Goal: Transaction & Acquisition: Obtain resource

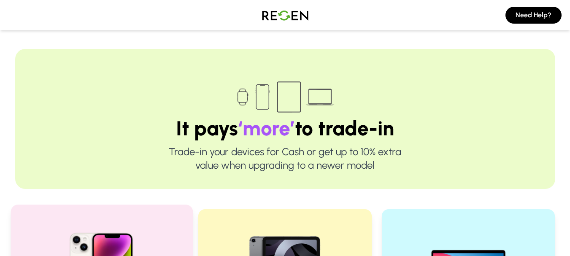
scroll to position [206, 0]
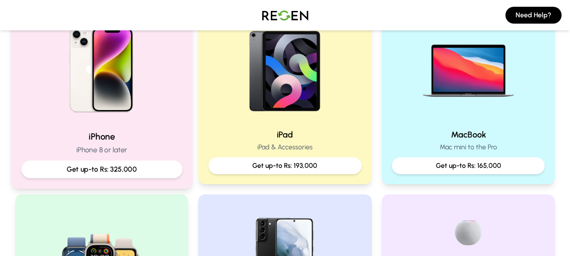
click at [142, 176] on div "Get up-to Rs: 325,000" at bounding box center [101, 170] width 161 height 18
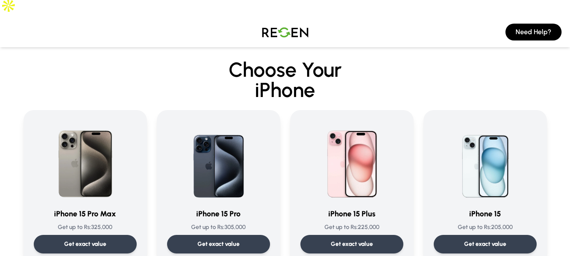
scroll to position [5, 0]
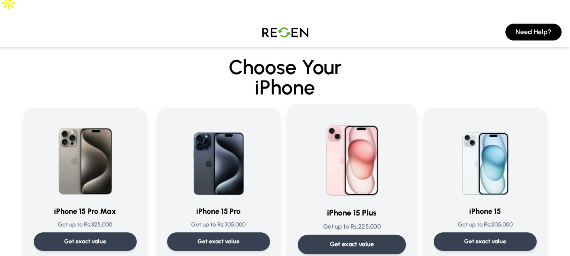
click at [329, 137] on img at bounding box center [351, 156] width 85 height 85
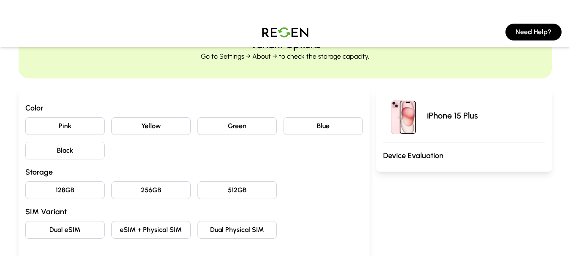
scroll to position [45, 0]
click at [73, 141] on button "Black" at bounding box center [64, 150] width 79 height 18
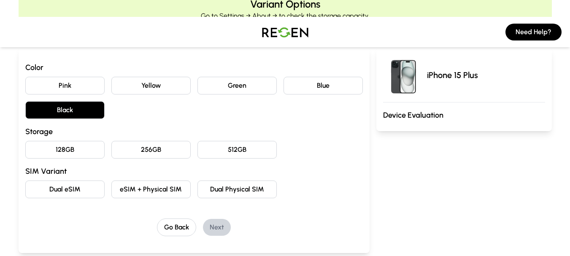
scroll to position [87, 0]
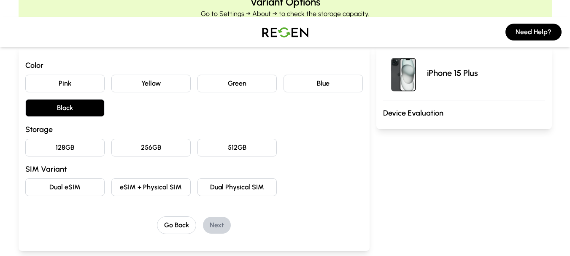
click at [75, 139] on button "128GB" at bounding box center [64, 148] width 79 height 18
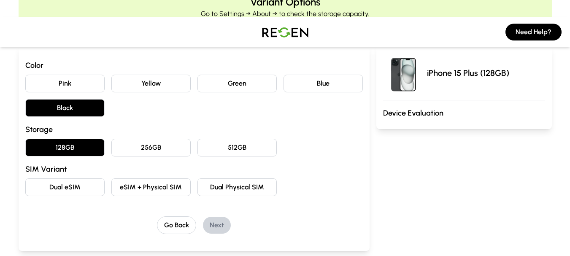
click at [74, 179] on button "Dual eSIM" at bounding box center [64, 188] width 79 height 18
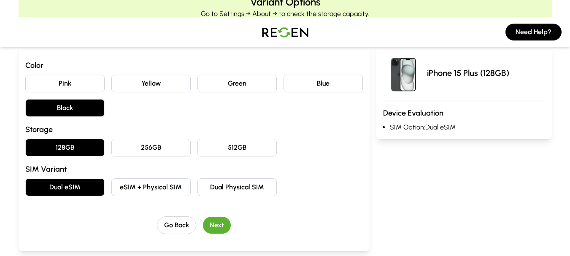
click at [209, 217] on button "Next" at bounding box center [217, 225] width 28 height 17
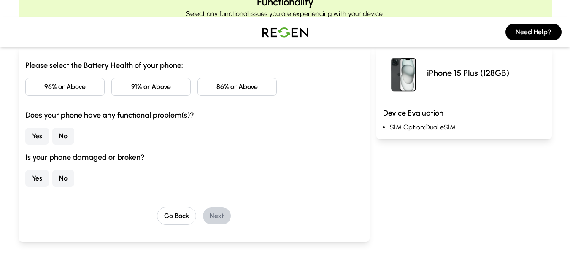
click at [84, 78] on button "96% or Above" at bounding box center [64, 87] width 79 height 18
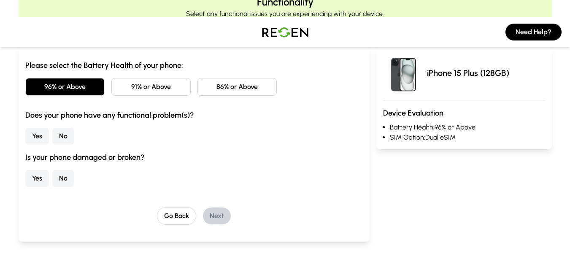
click at [63, 128] on button "No" at bounding box center [63, 136] width 22 height 17
click at [66, 170] on button "No" at bounding box center [63, 178] width 22 height 17
click at [223, 208] on button "Next" at bounding box center [217, 216] width 28 height 17
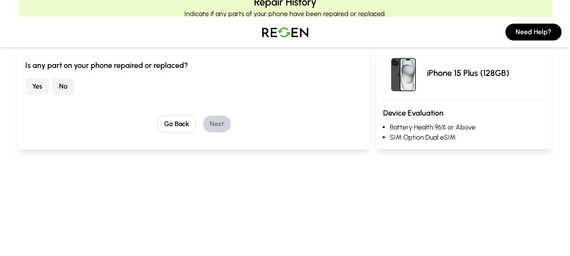
click at [73, 78] on button "No" at bounding box center [63, 86] width 22 height 17
click at [217, 116] on button "Next" at bounding box center [217, 124] width 28 height 17
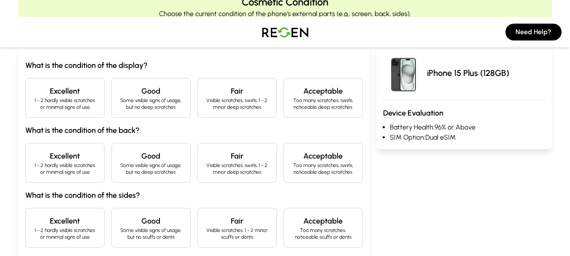
click at [86, 97] on p "1 - 2 hardly visible scratches or minimal signs of use" at bounding box center [65, 104] width 65 height 14
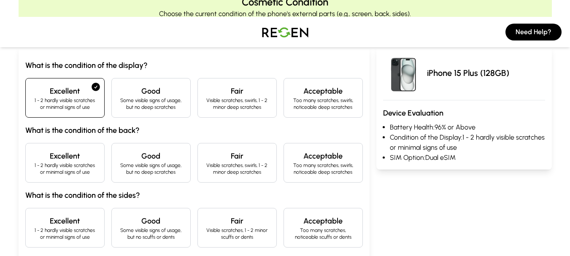
click at [81, 162] on p "1 - 2 hardly visible scratches or minimal signs of use" at bounding box center [65, 169] width 65 height 14
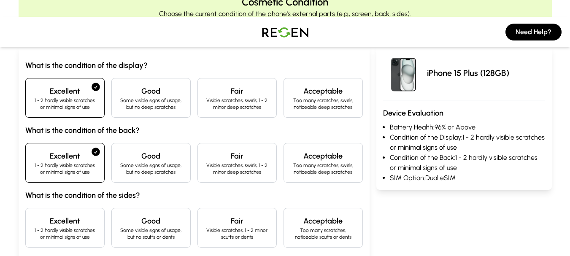
click at [86, 231] on div "Excellent 1 - 2 hardly visible scratches or minimal signs of use" at bounding box center [64, 228] width 79 height 40
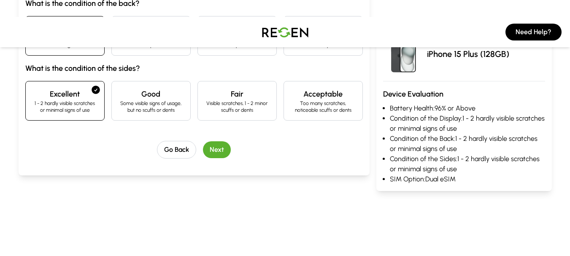
scroll to position [304, 0]
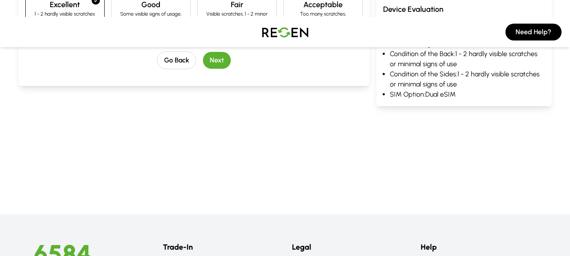
click at [217, 52] on button "Next" at bounding box center [217, 60] width 28 height 17
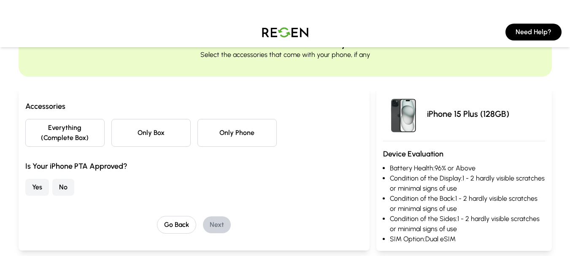
scroll to position [39, 0]
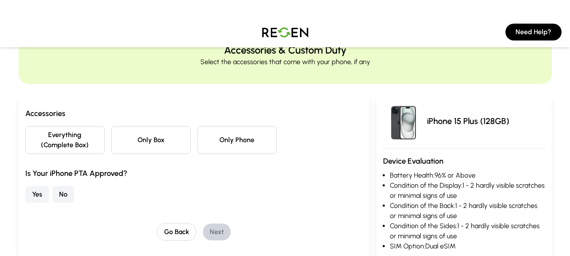
click at [227, 126] on button "Only Phone" at bounding box center [237, 140] width 79 height 28
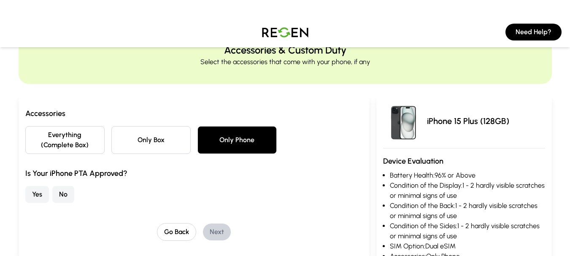
click at [54, 186] on button "No" at bounding box center [63, 194] width 22 height 17
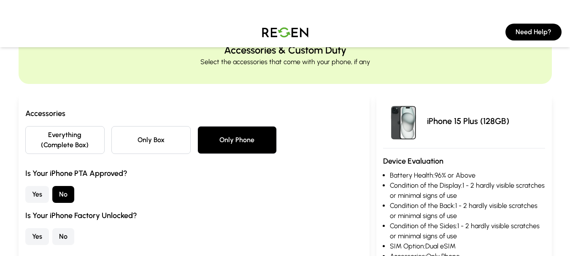
click at [63, 228] on button "No" at bounding box center [63, 236] width 22 height 17
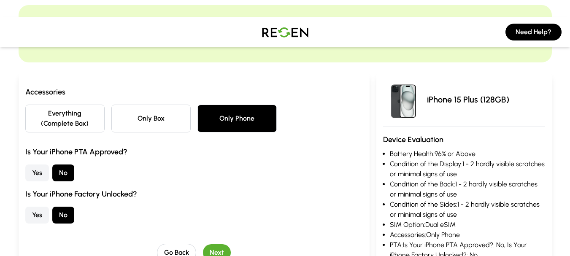
scroll to position [65, 0]
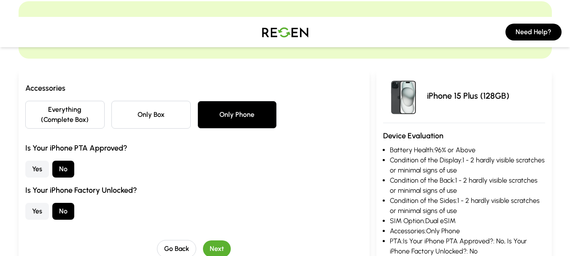
click at [214, 241] on button "Next" at bounding box center [217, 249] width 28 height 17
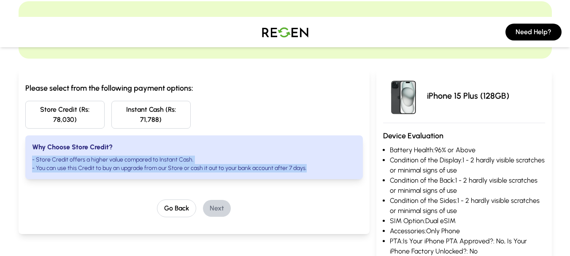
drag, startPoint x: 149, startPoint y: 131, endPoint x: 329, endPoint y: 155, distance: 181.4
click at [329, 155] on div "Why Choose Store Credit? - Store Credit offers a higher value compared to Insta…" at bounding box center [194, 158] width 338 height 44
click at [329, 164] on li "- You can use this Credit to buy an upgrade from our Store or cash it out to yo…" at bounding box center [194, 168] width 324 height 8
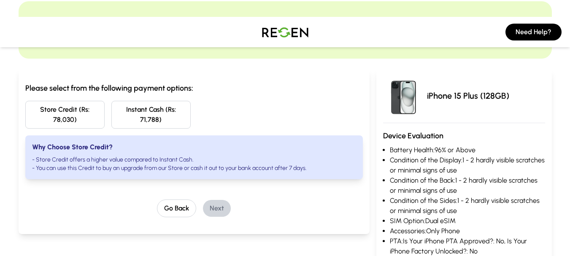
click at [329, 164] on li "- You can use this Credit to buy an upgrade from our Store or cash it out to yo…" at bounding box center [194, 168] width 324 height 8
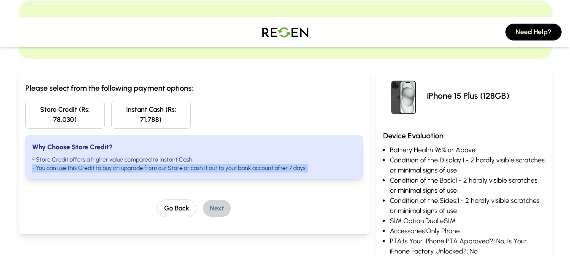
click at [329, 164] on li "- You can use this Credit to buy an upgrade from our Store or cash it out to yo…" at bounding box center [194, 168] width 324 height 8
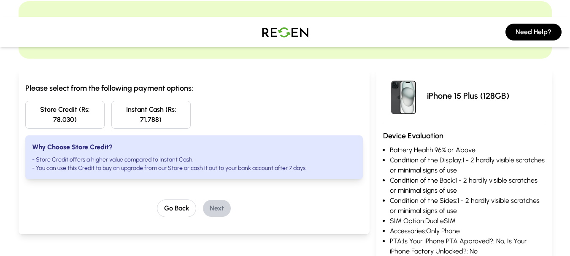
click at [330, 136] on div "Why Choose Store Credit? - Store Credit offers a higher value compared to Insta…" at bounding box center [194, 158] width 338 height 44
